Goal: Find specific page/section: Find specific page/section

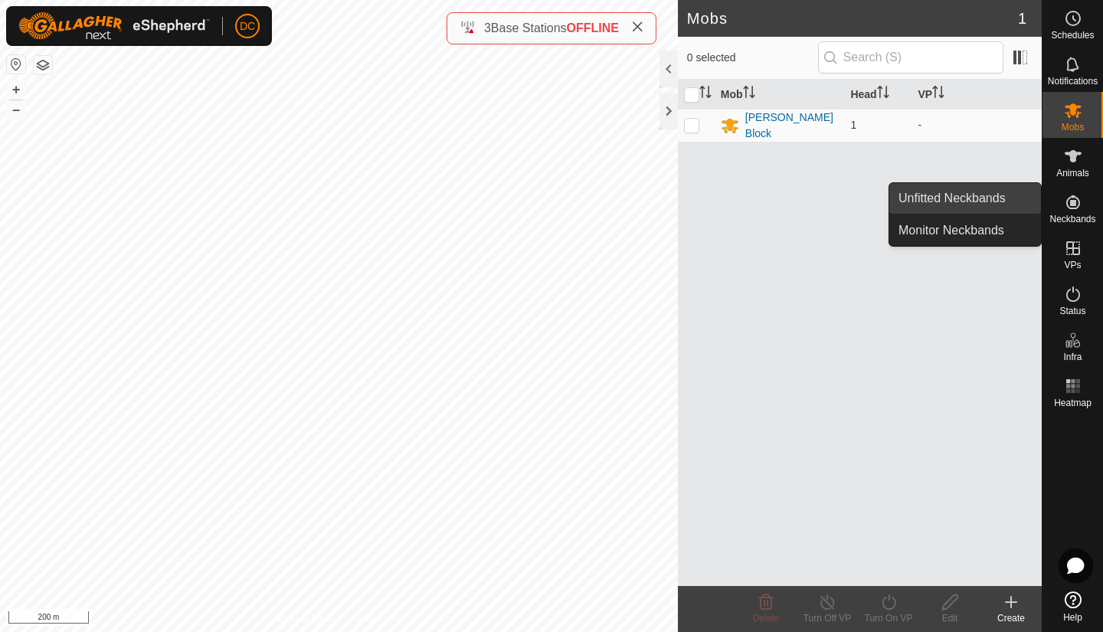
click at [973, 198] on link "Unfitted Neckbands" at bounding box center [965, 198] width 152 height 31
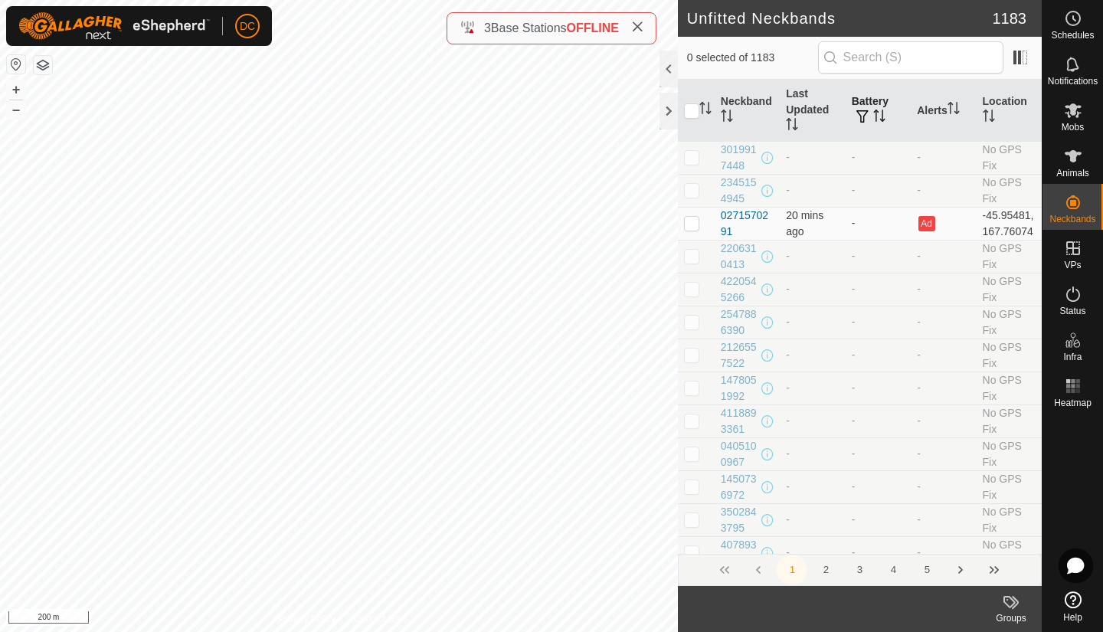
click at [875, 112] on icon "Activate to sort" at bounding box center [879, 116] width 12 height 12
click at [867, 118] on button "button" at bounding box center [862, 117] width 21 height 15
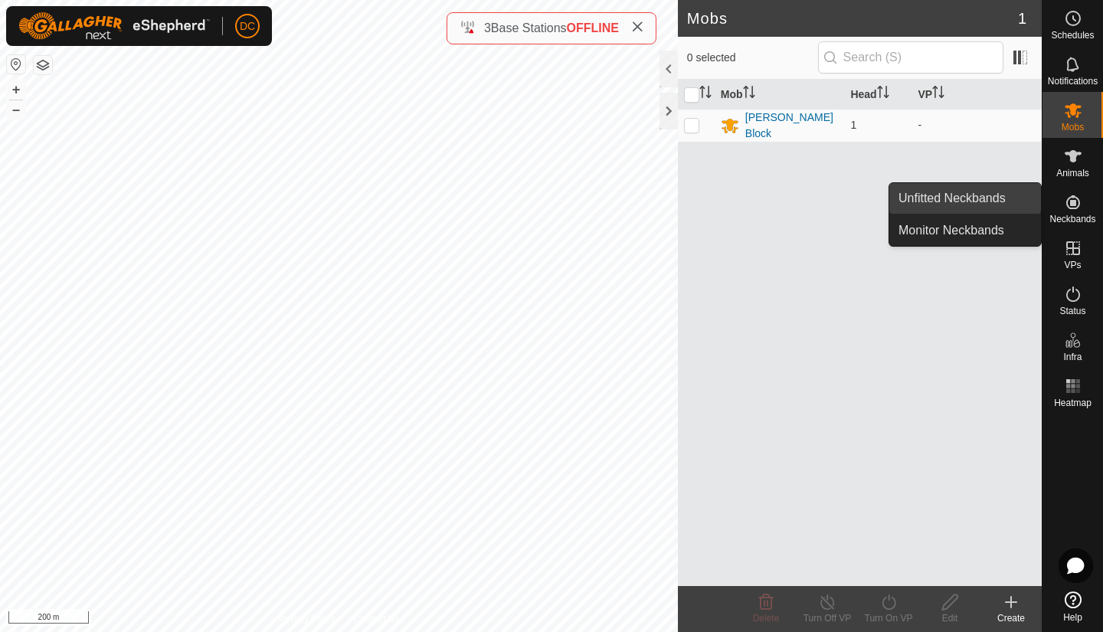
click at [968, 198] on link "Unfitted Neckbands" at bounding box center [965, 198] width 152 height 31
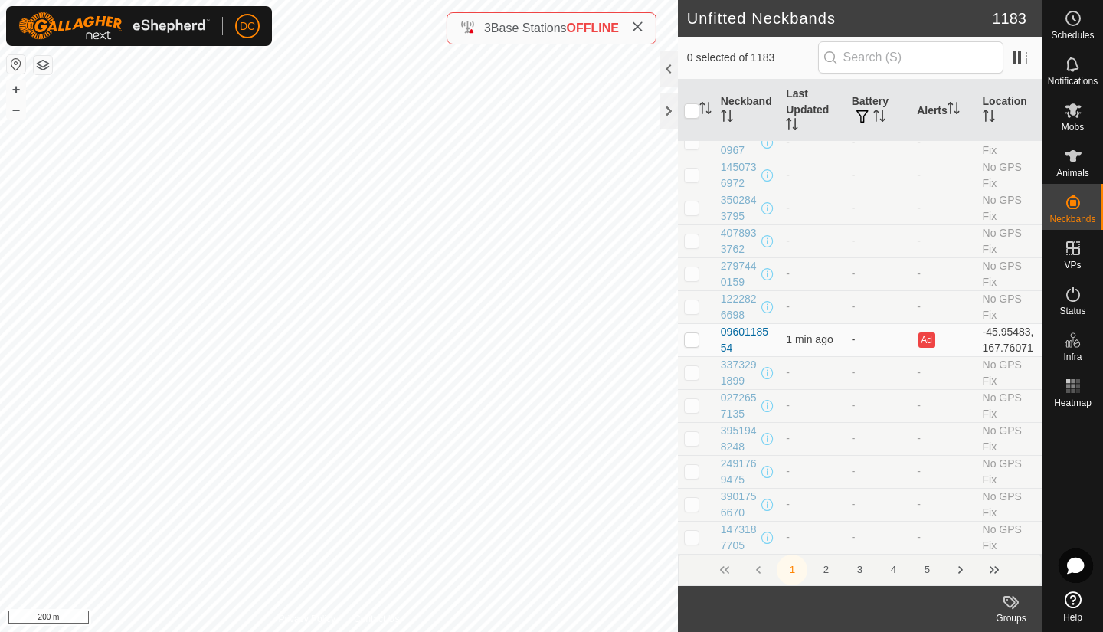
scroll to position [315, 0]
click at [873, 115] on icon "Activate to sort" at bounding box center [879, 116] width 12 height 12
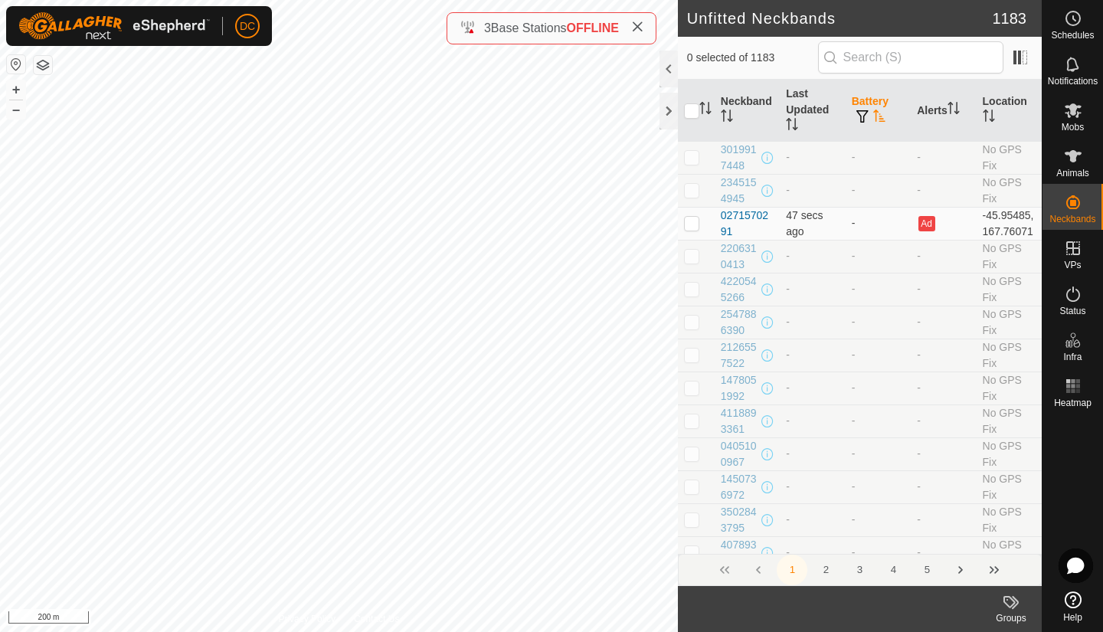
click at [873, 118] on icon "Activate to sort" at bounding box center [879, 116] width 12 height 12
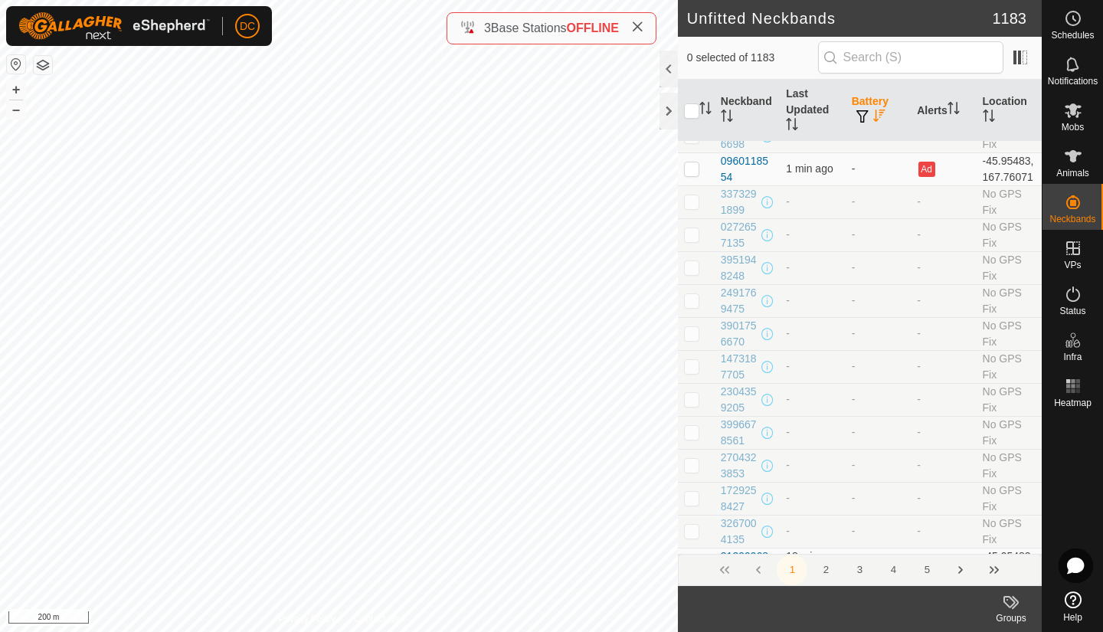
scroll to position [2888, 0]
click at [667, 110] on div at bounding box center [669, 111] width 18 height 37
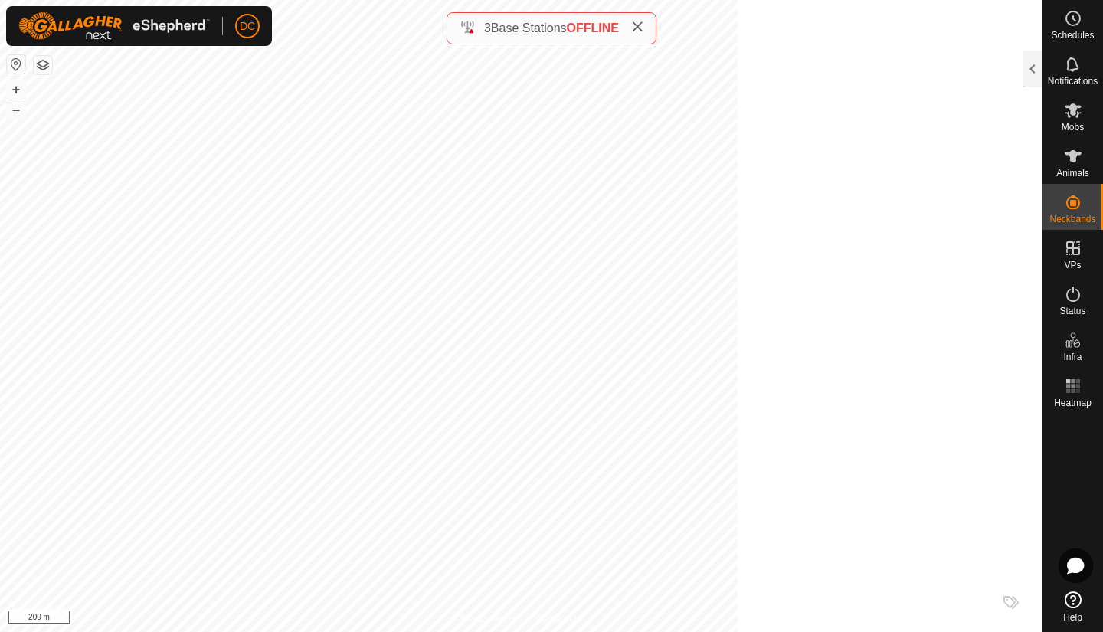
scroll to position [19477, 0]
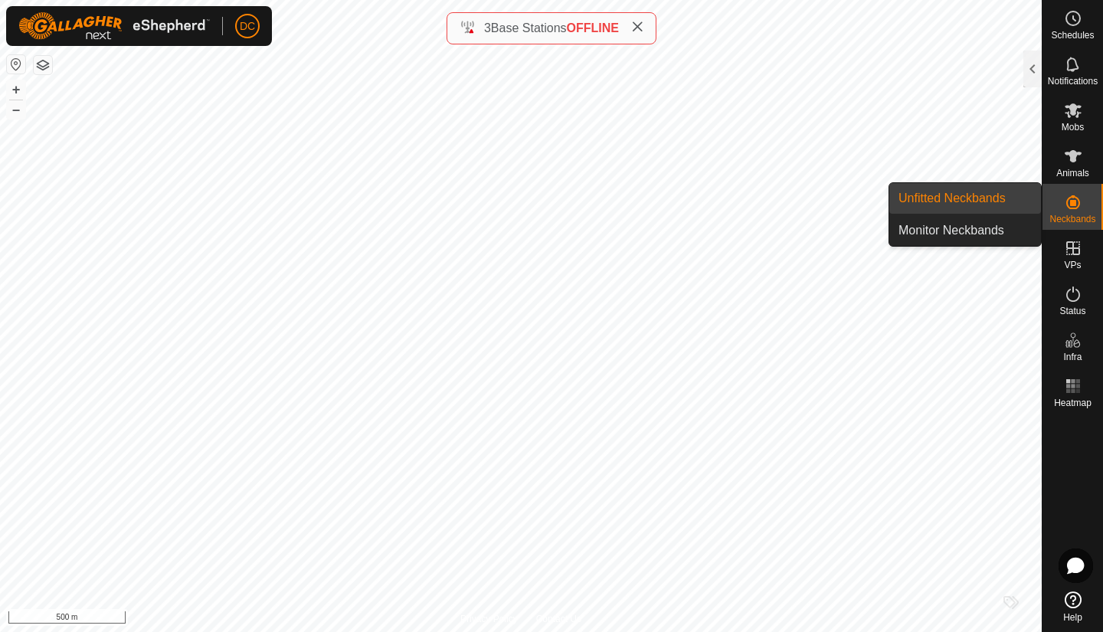
click at [961, 201] on link "Unfitted Neckbands" at bounding box center [965, 198] width 152 height 31
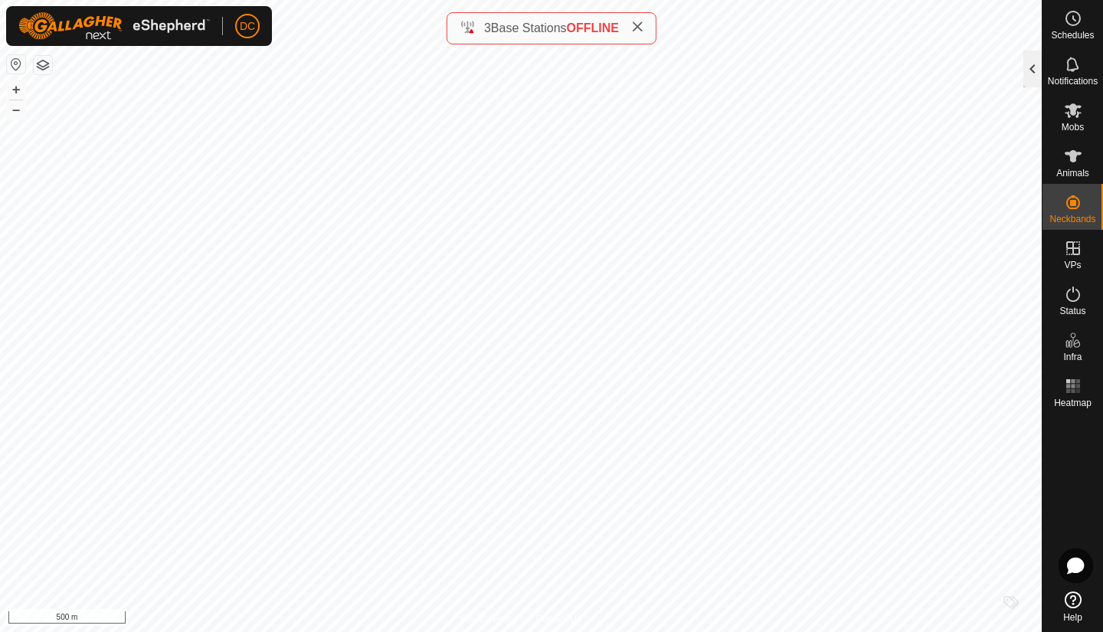
click at [1031, 64] on div at bounding box center [1033, 69] width 18 height 37
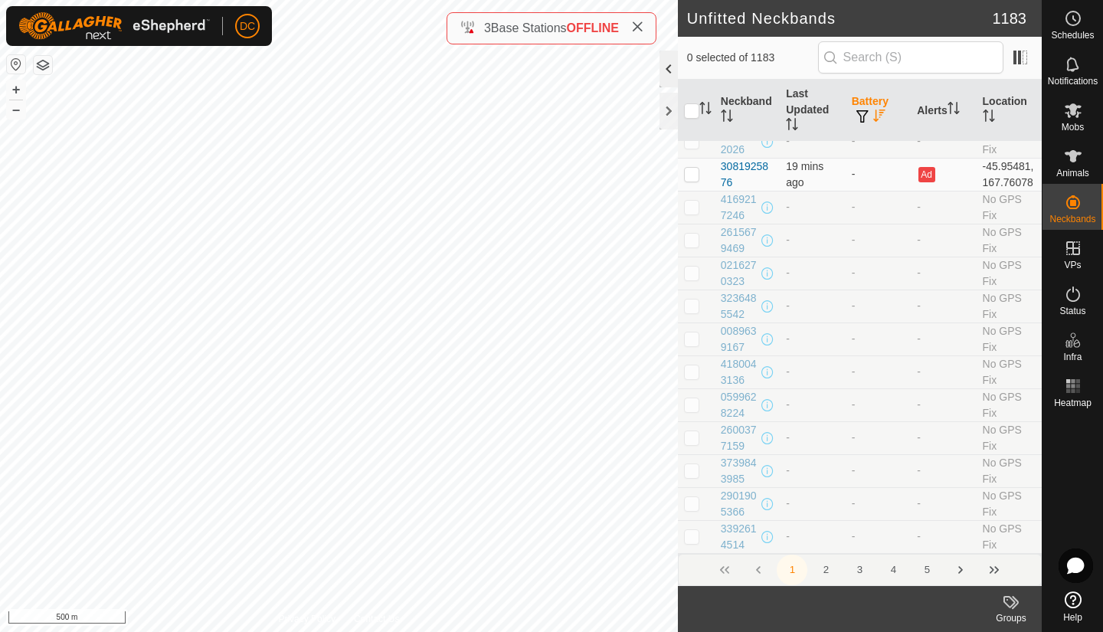
scroll to position [2888, 0]
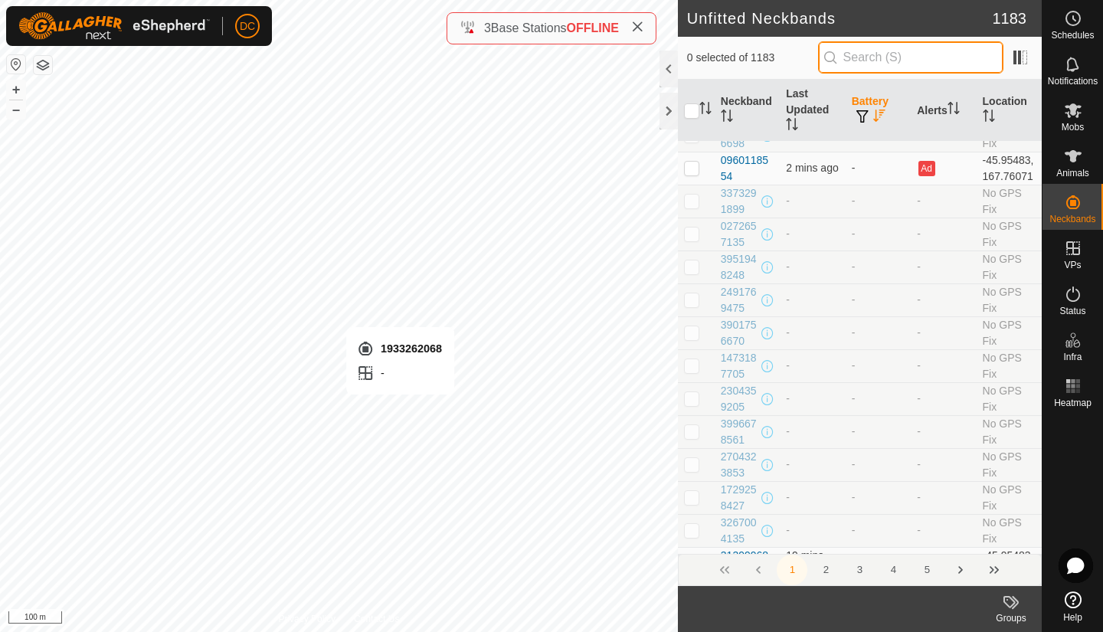
click at [908, 62] on input "text" at bounding box center [910, 57] width 185 height 32
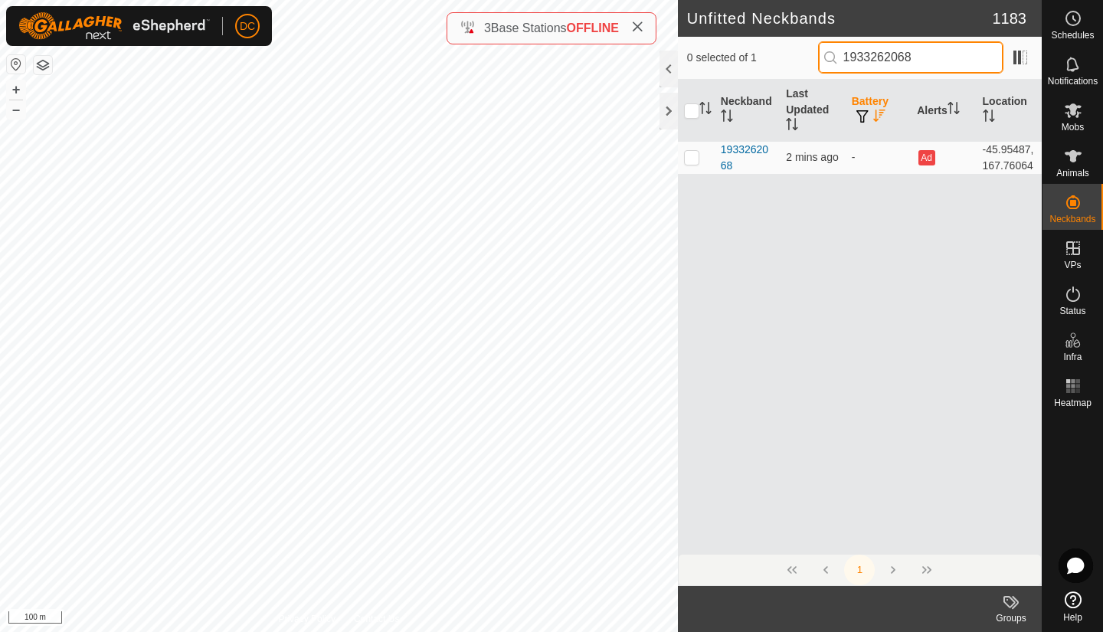
type input "1933262068"
click at [876, 121] on icon "Activate to sort" at bounding box center [878, 116] width 11 height 12
click at [866, 123] on button "button" at bounding box center [862, 117] width 21 height 15
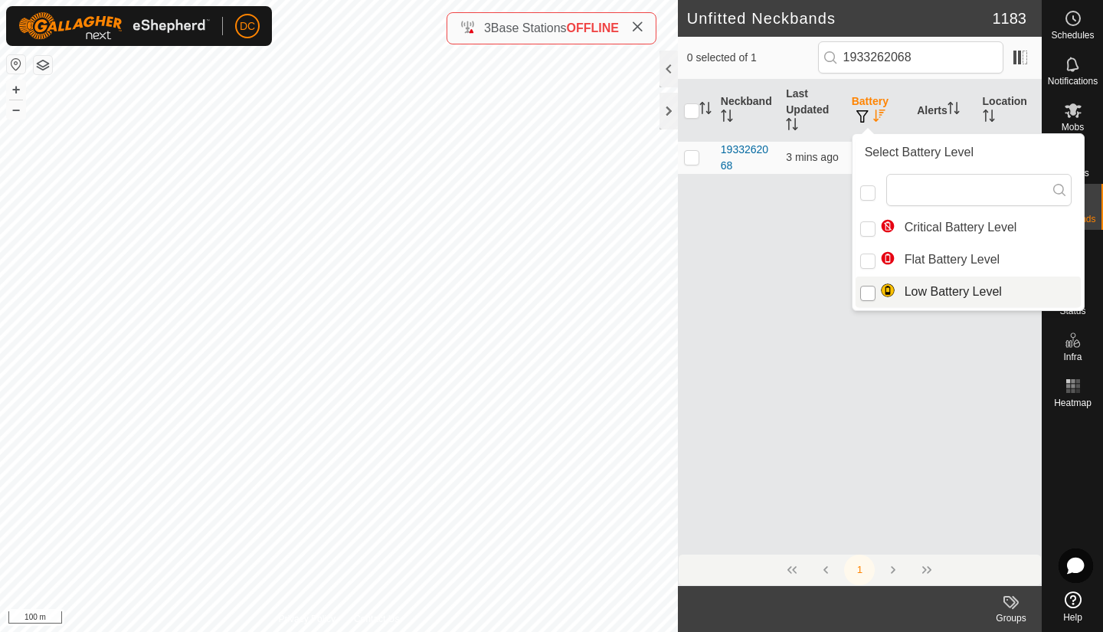
click at [867, 292] on input "Low Battery Level" at bounding box center [867, 293] width 15 height 15
checkbox input "true"
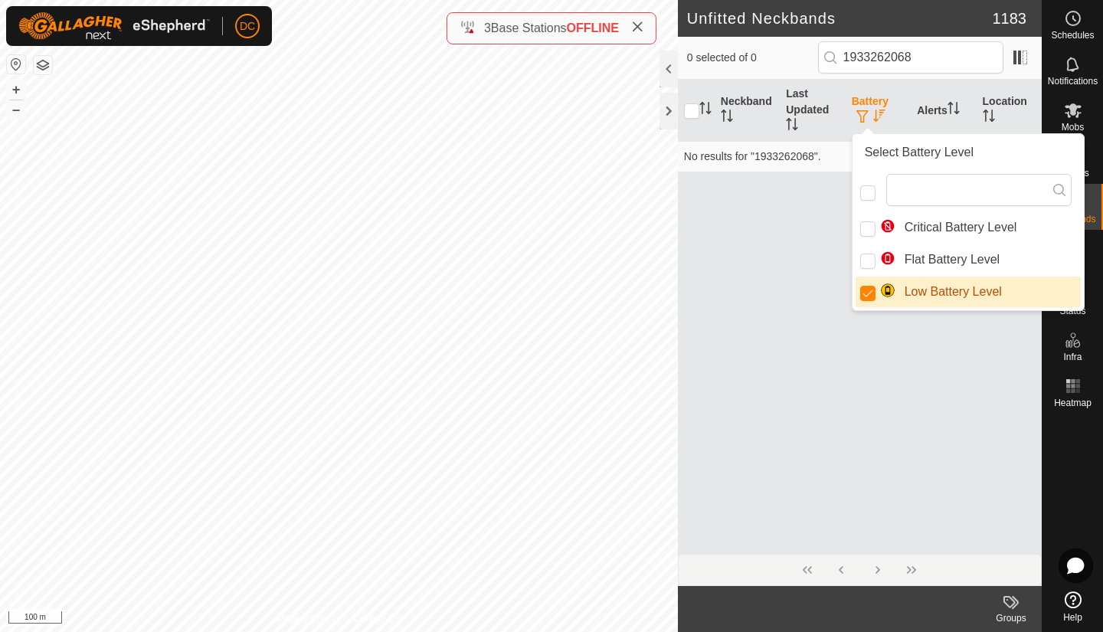
click at [837, 355] on div "Neckband Last Updated Battery Alerts Location No results for "1933262068"." at bounding box center [860, 317] width 364 height 474
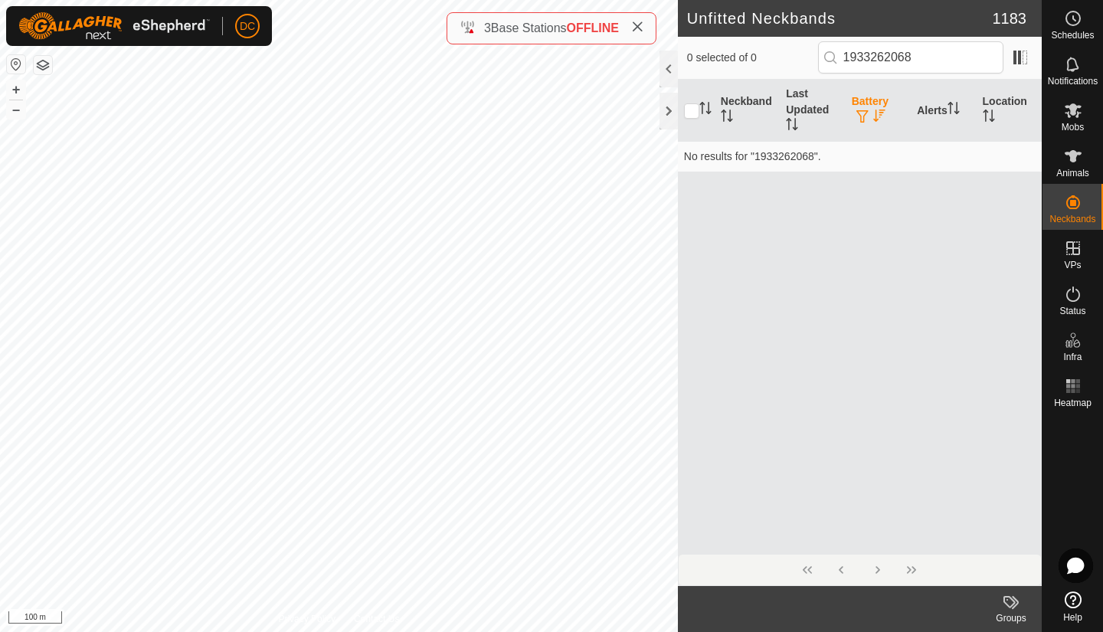
click at [871, 117] on button "button" at bounding box center [862, 117] width 21 height 15
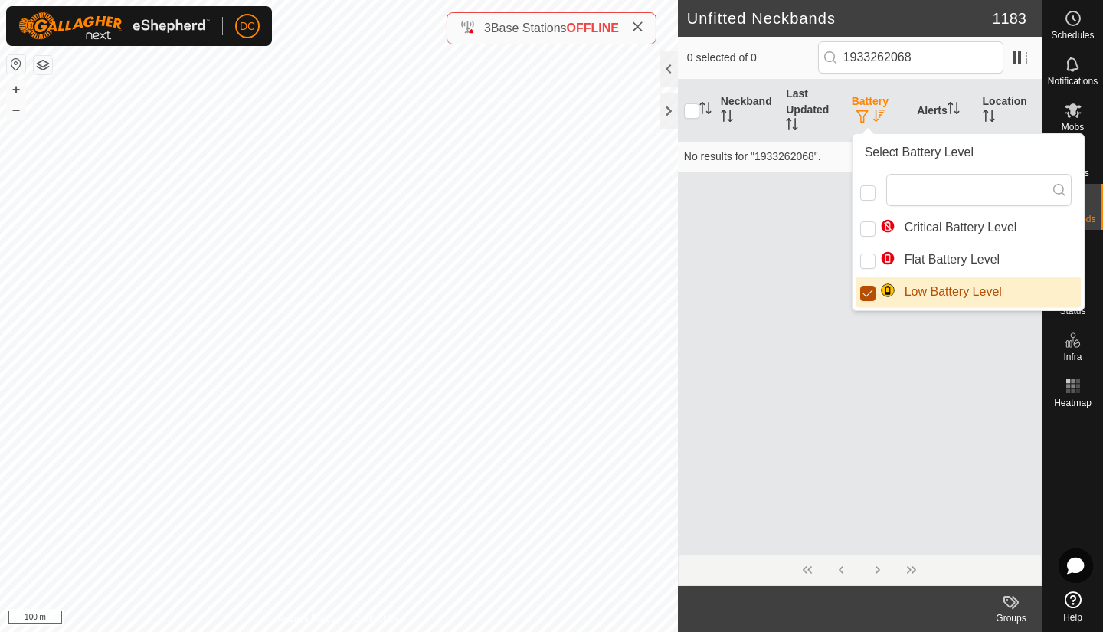
click at [865, 293] on input "Low Battery Level" at bounding box center [867, 293] width 15 height 15
checkbox input "false"
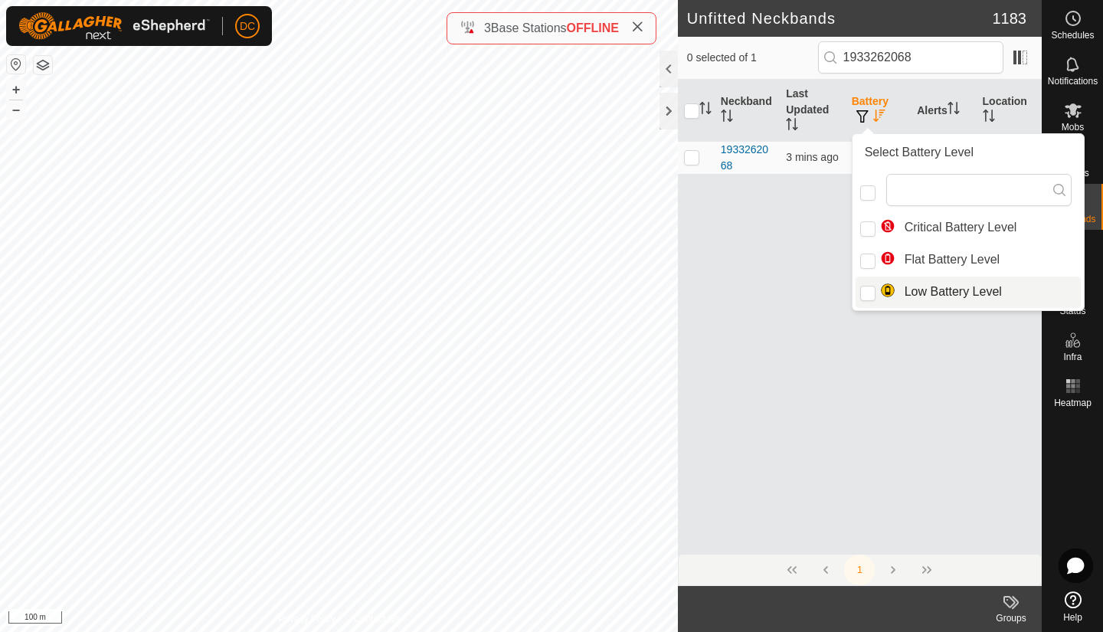
click at [823, 345] on div "Neckband Last Updated Battery Alerts Location 1933262068 3 mins ago - Ad -45.95…" at bounding box center [860, 317] width 364 height 474
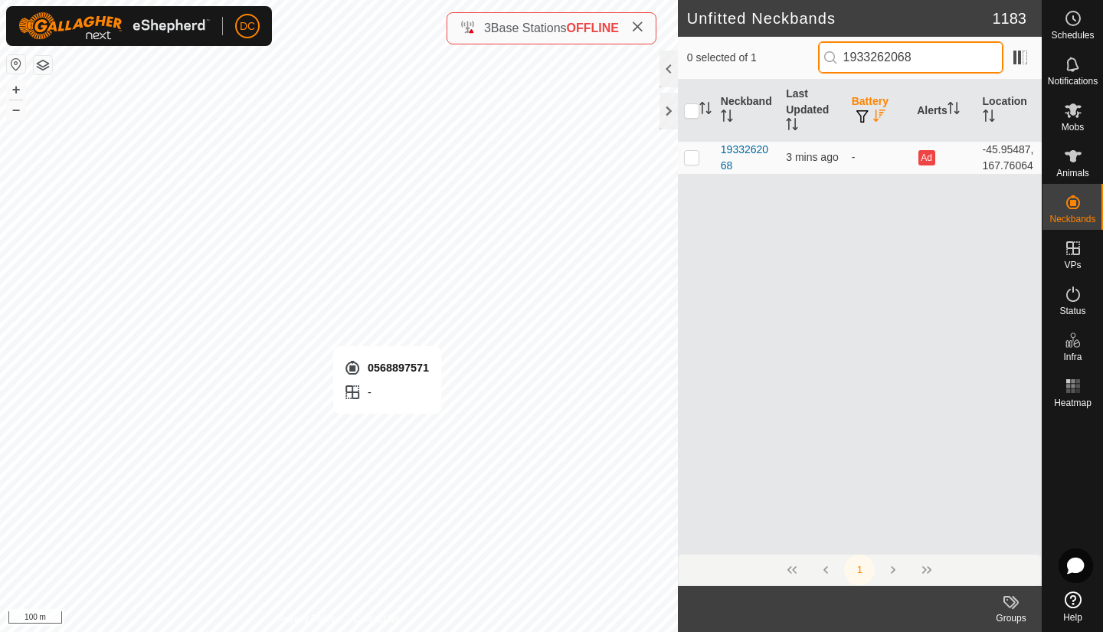
click at [945, 64] on input "1933262068" at bounding box center [910, 57] width 185 height 32
type input "1"
type input "05688975"
